Goal: Task Accomplishment & Management: Complete application form

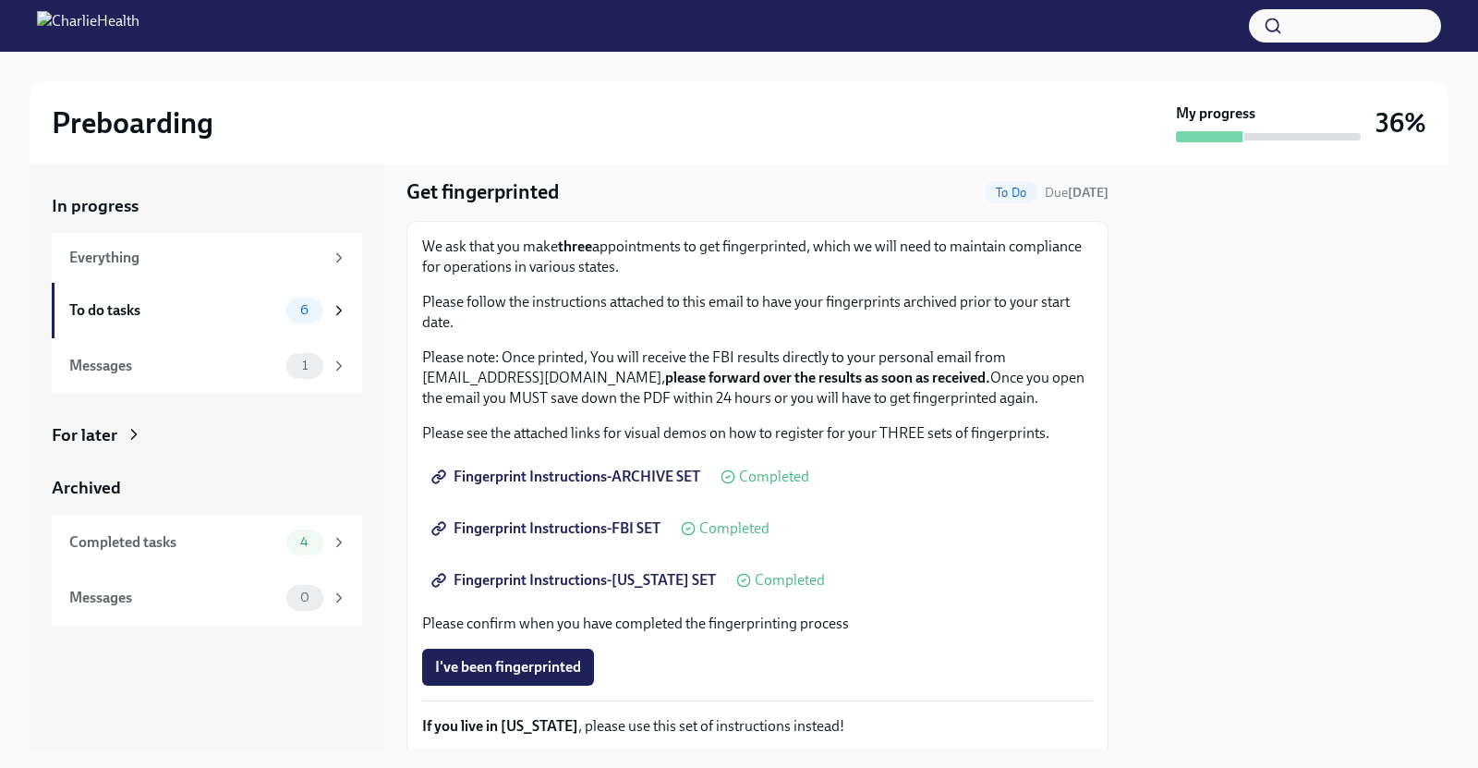
scroll to position [58, 0]
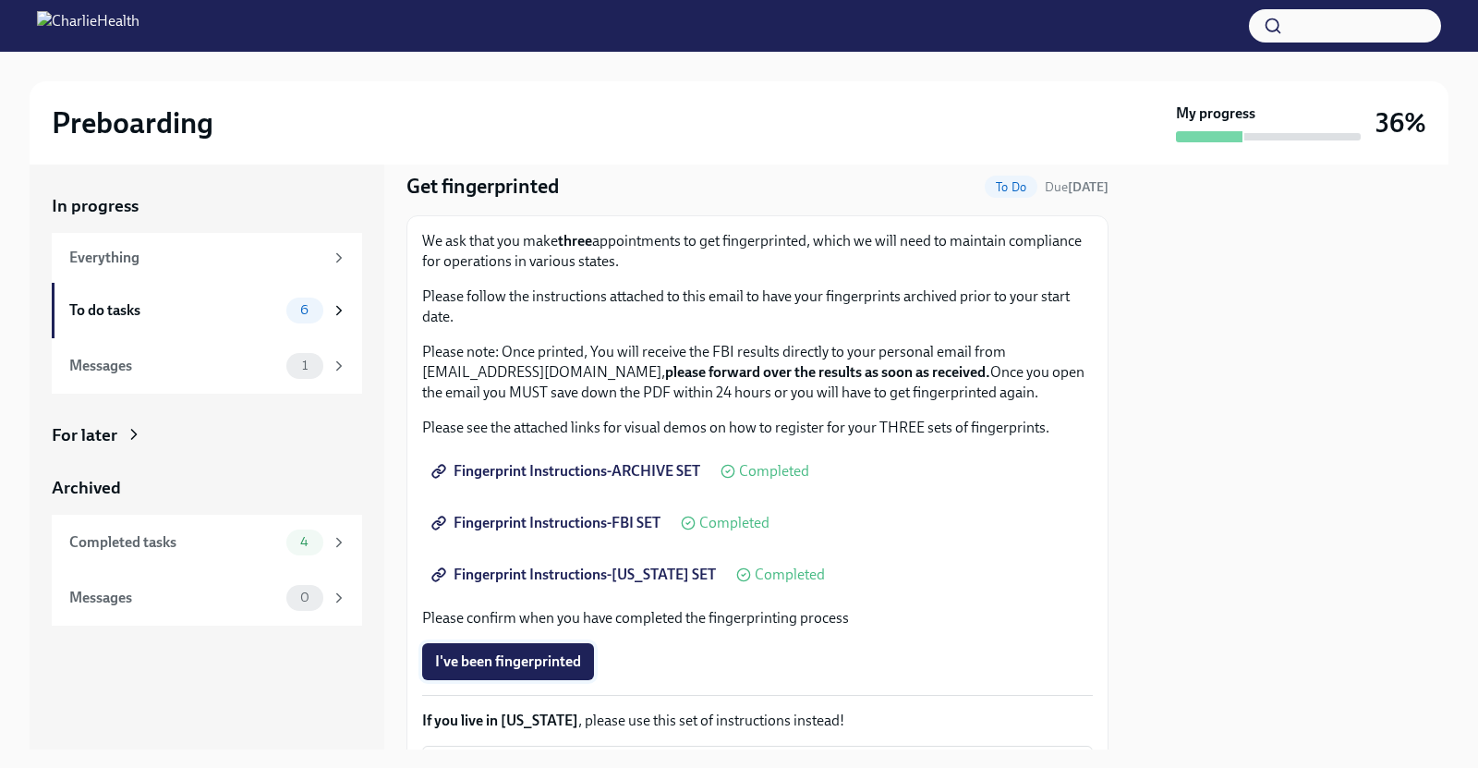
click at [559, 657] on span "I've been fingerprinted" at bounding box center [508, 661] width 146 height 18
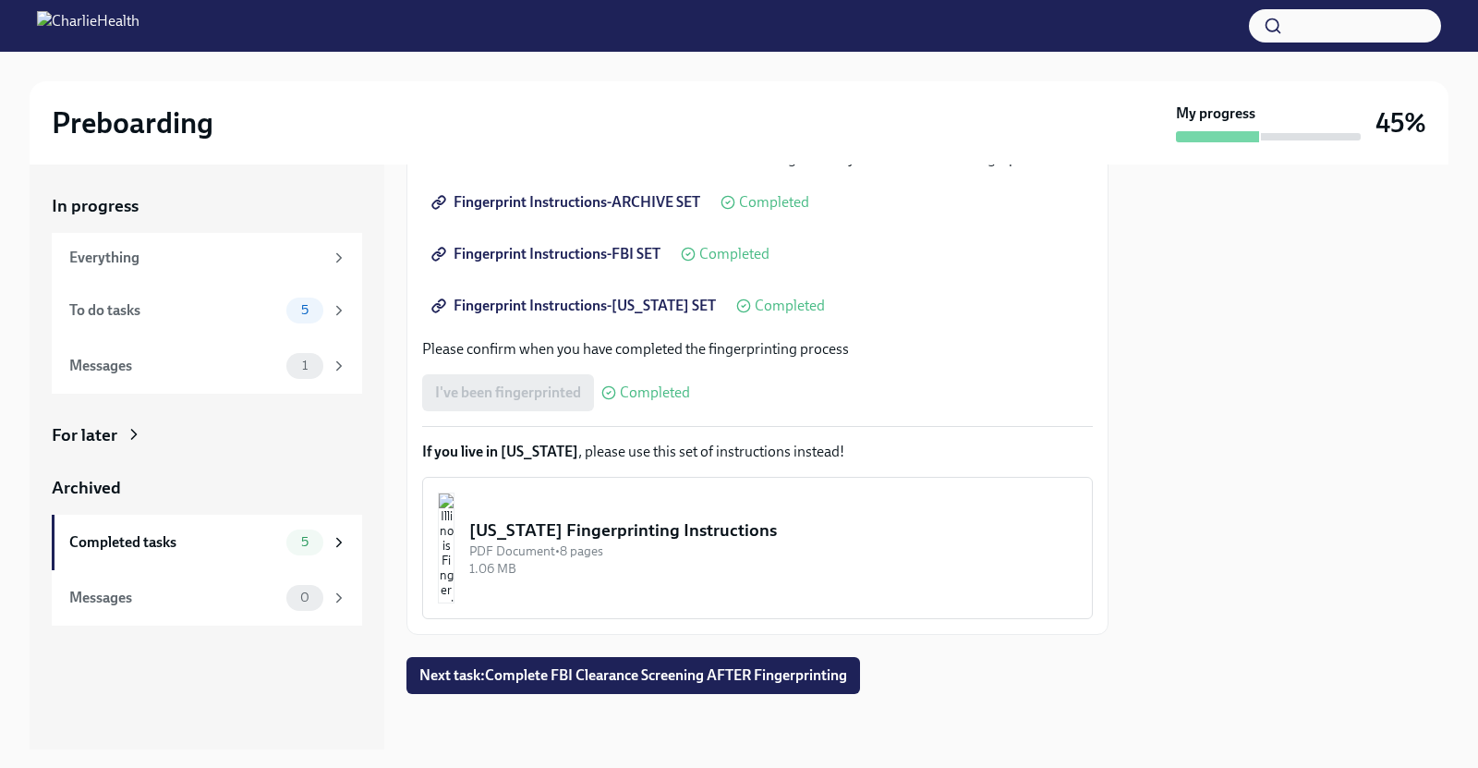
scroll to position [329, 0]
click at [687, 666] on span "Next task : Complete FBI Clearance Screening AFTER Fingerprinting" at bounding box center [633, 673] width 428 height 18
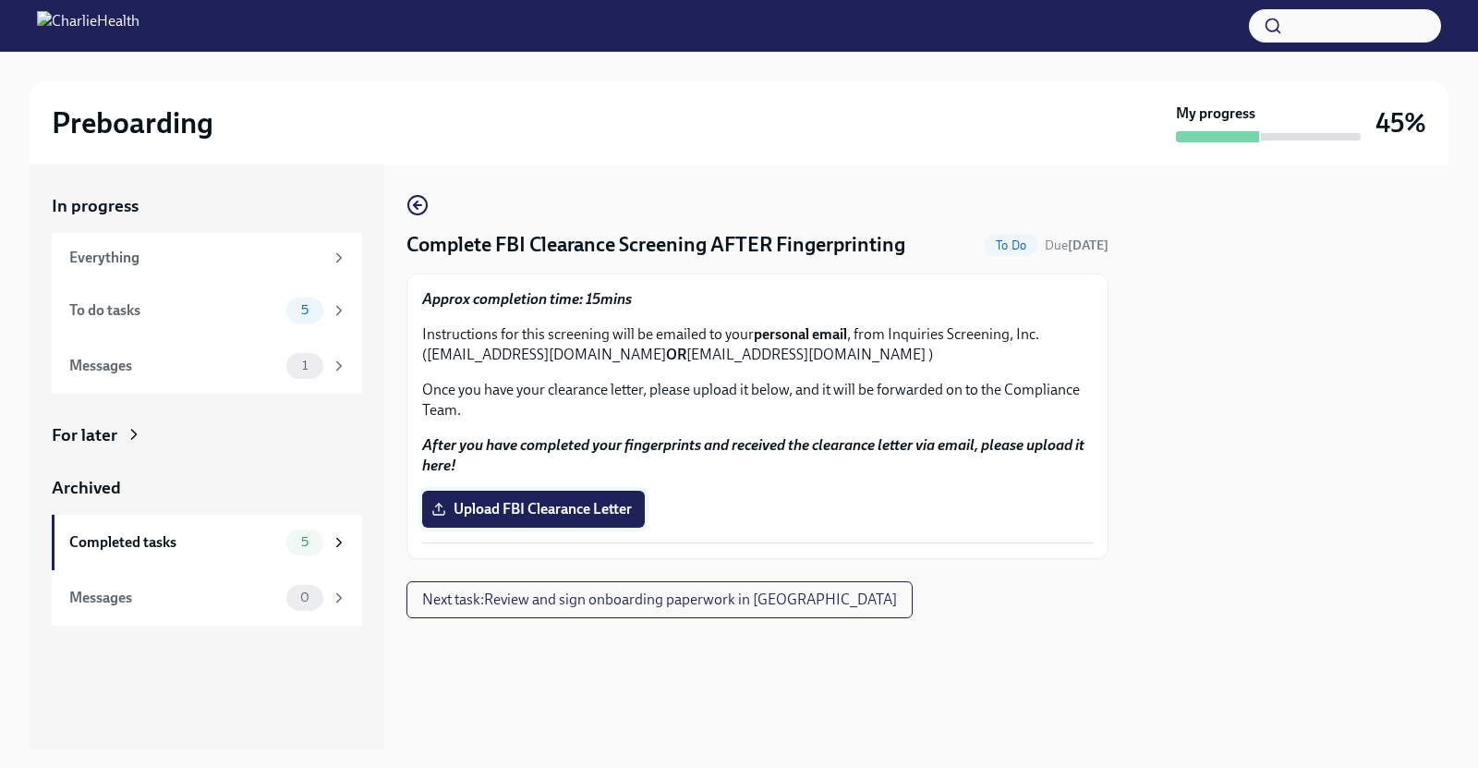
click at [513, 513] on span "Upload FBI Clearance Letter" at bounding box center [533, 509] width 197 height 18
click at [0, 0] on input "Upload FBI Clearance Letter" at bounding box center [0, 0] width 0 height 0
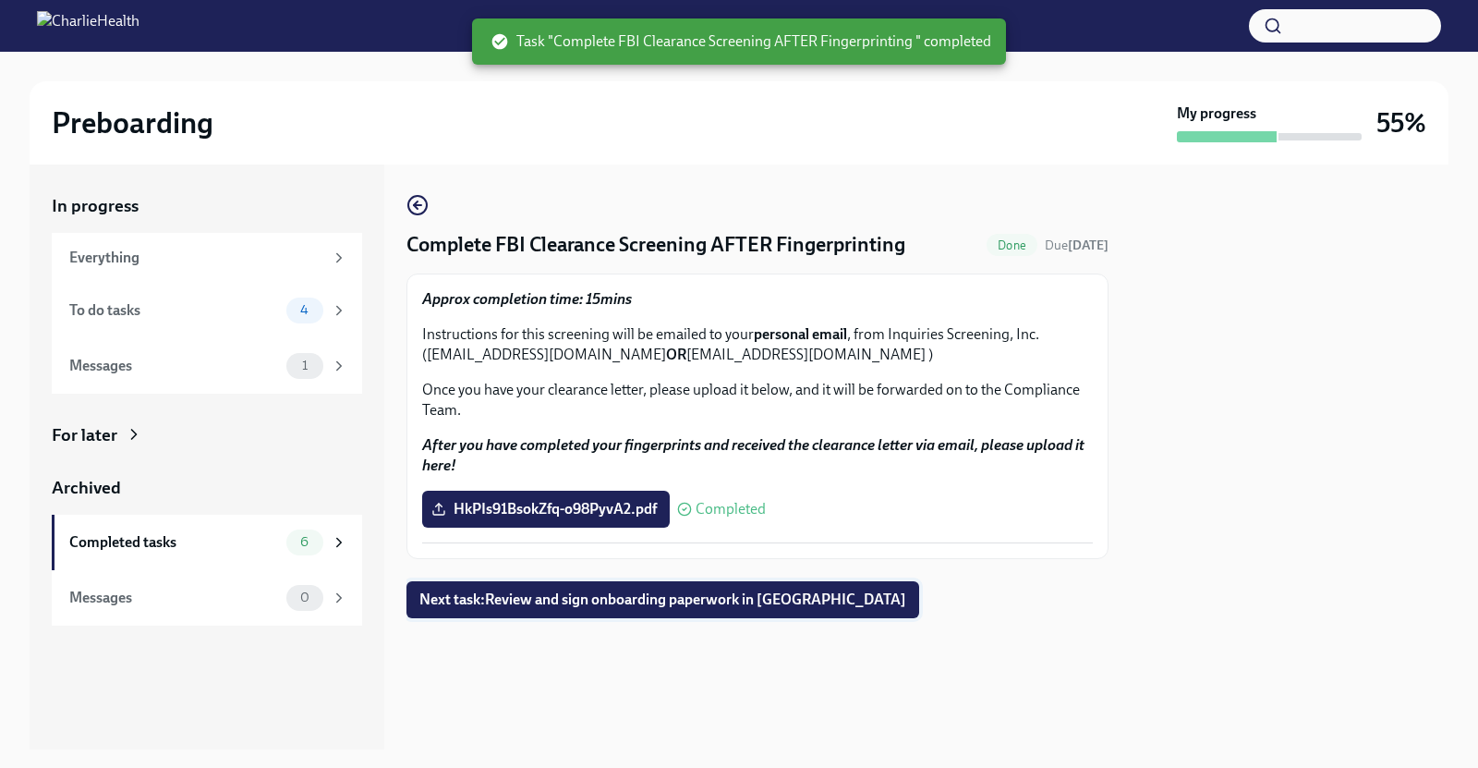
click at [697, 590] on span "Next task : Review and sign onboarding paperwork in [GEOGRAPHIC_DATA]" at bounding box center [662, 599] width 487 height 18
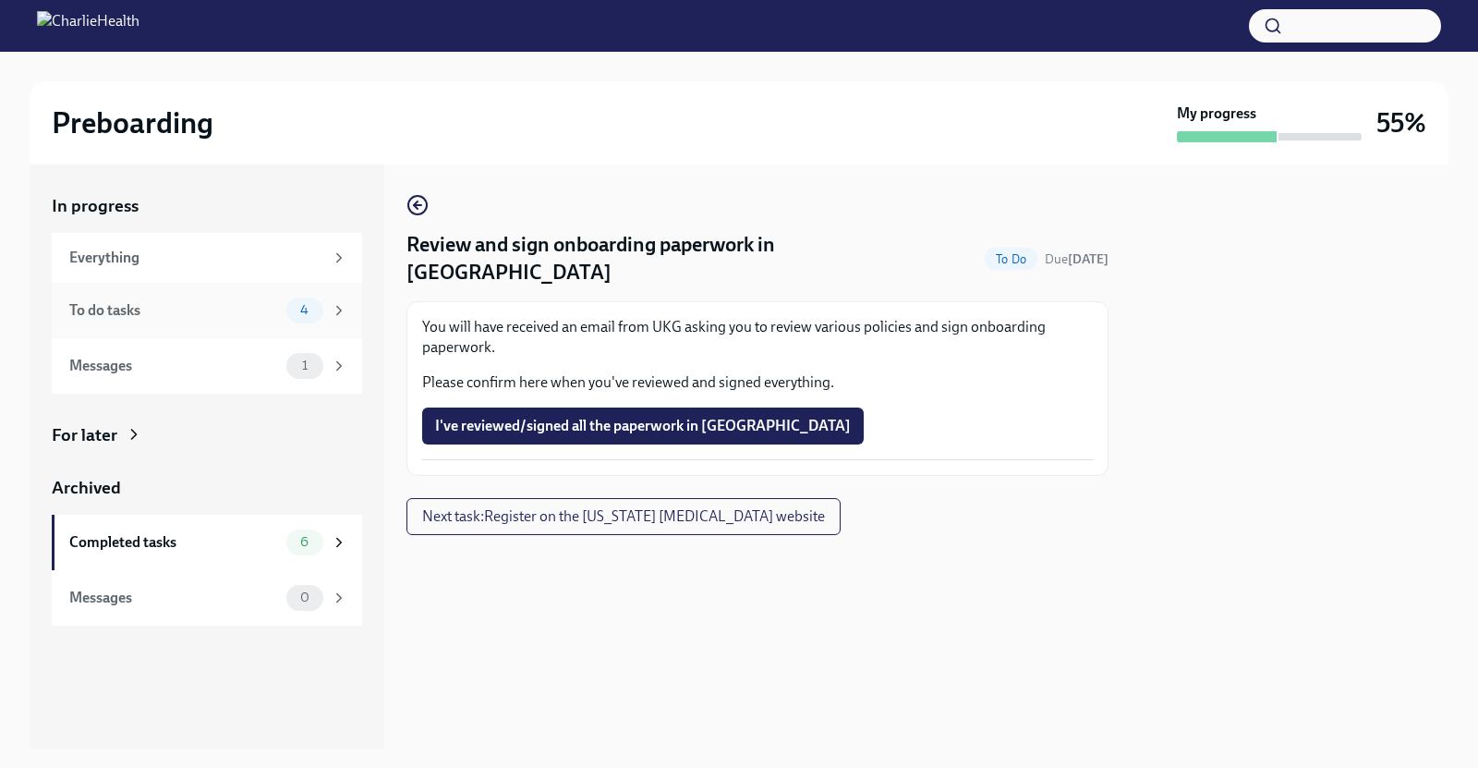
click at [209, 307] on div "To do tasks" at bounding box center [174, 310] width 210 height 20
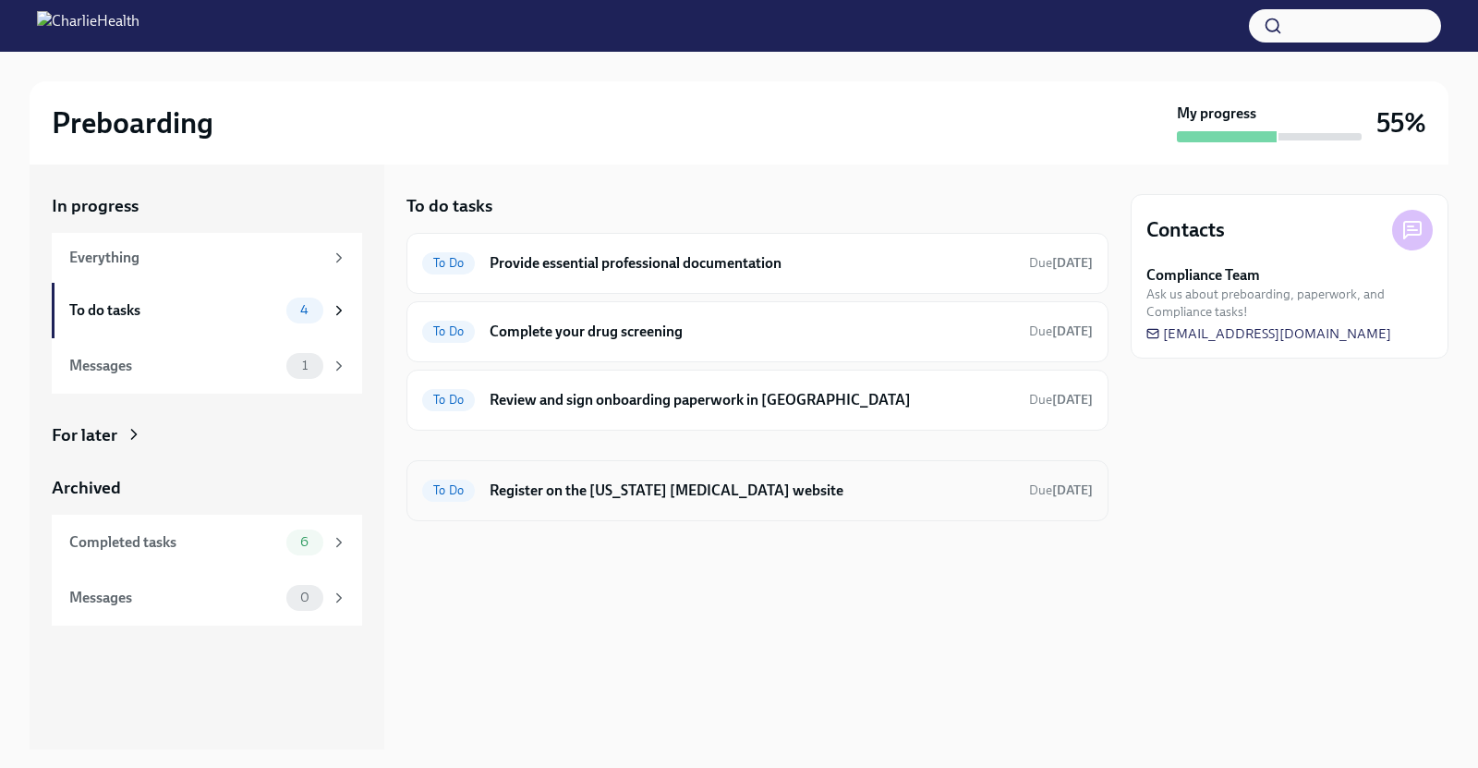
click at [623, 480] on h6 "Register on the [US_STATE] [MEDICAL_DATA] website" at bounding box center [752, 490] width 525 height 20
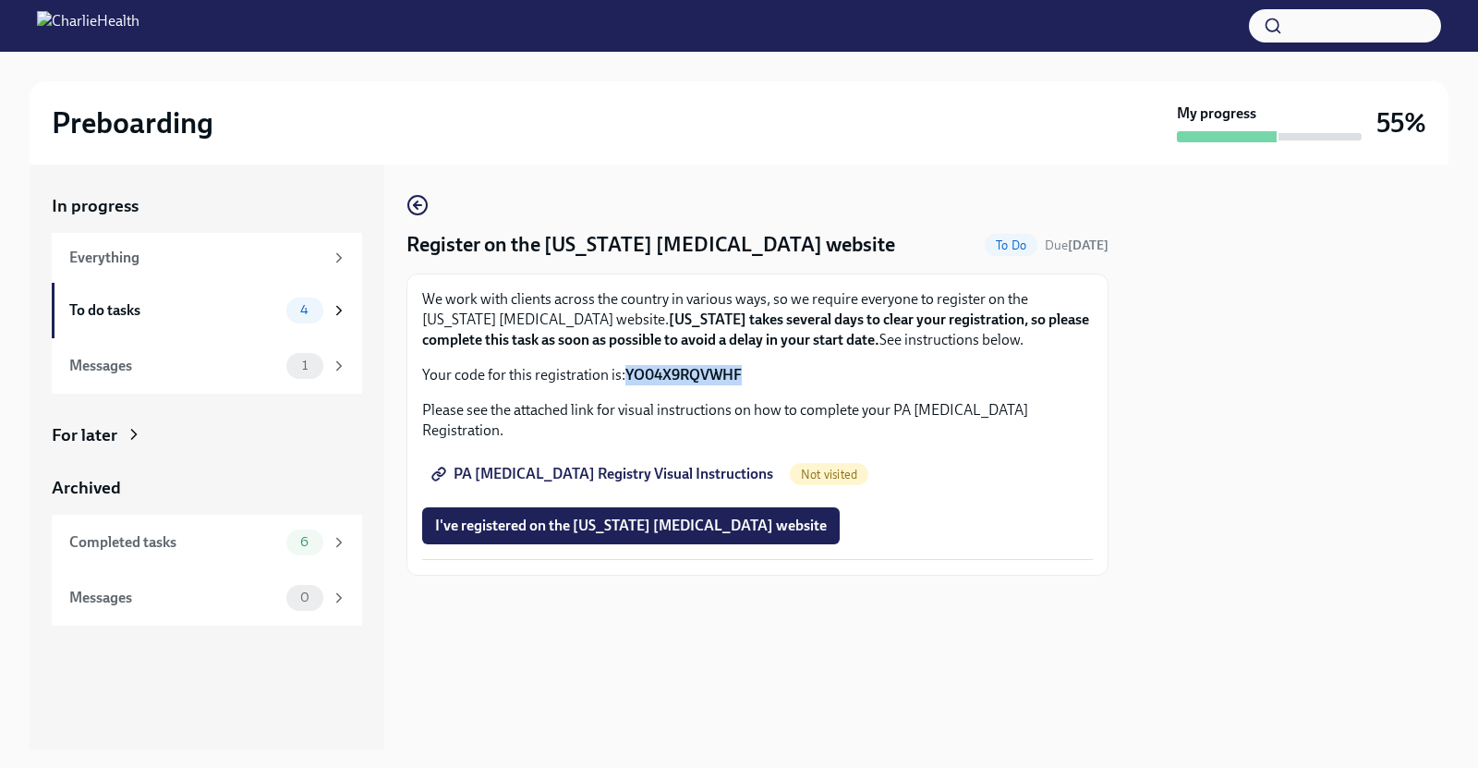
drag, startPoint x: 629, startPoint y: 374, endPoint x: 750, endPoint y: 377, distance: 121.0
click at [750, 377] on p "Your code for this registration is: YO04X9RQVWHF" at bounding box center [757, 375] width 671 height 20
copy strong "YO04X9RQVWHF"
click at [588, 465] on span "PA [MEDICAL_DATA] Registry Visual Instructions" at bounding box center [604, 474] width 338 height 18
